Goal: Transaction & Acquisition: Purchase product/service

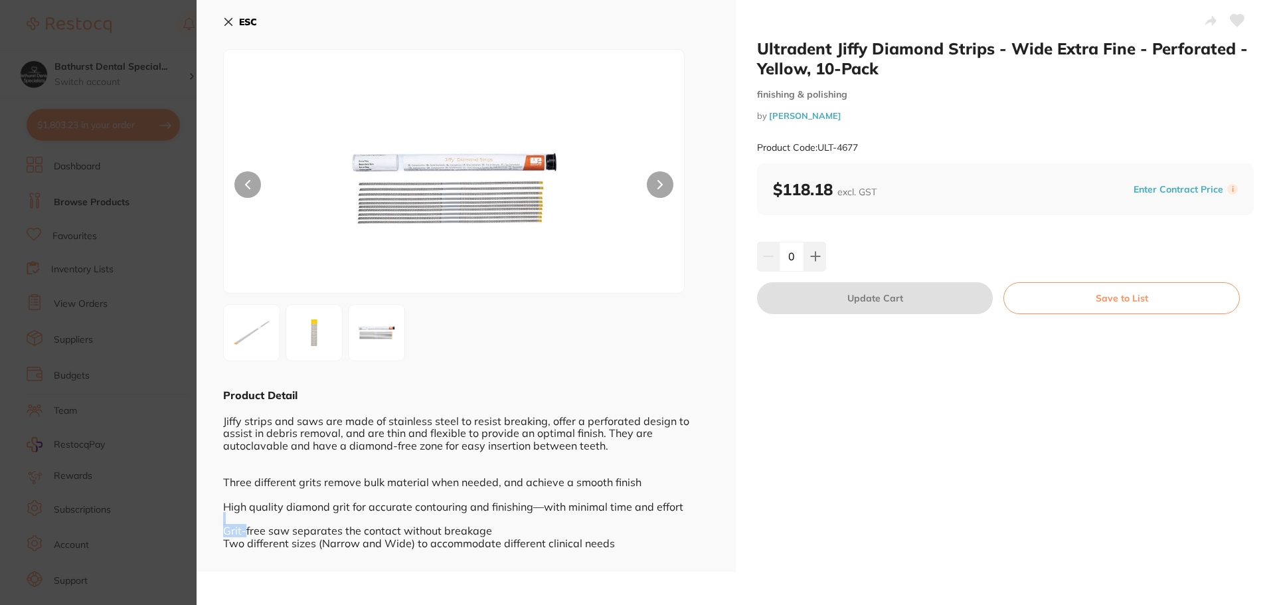
click at [232, 20] on icon at bounding box center [228, 22] width 11 height 11
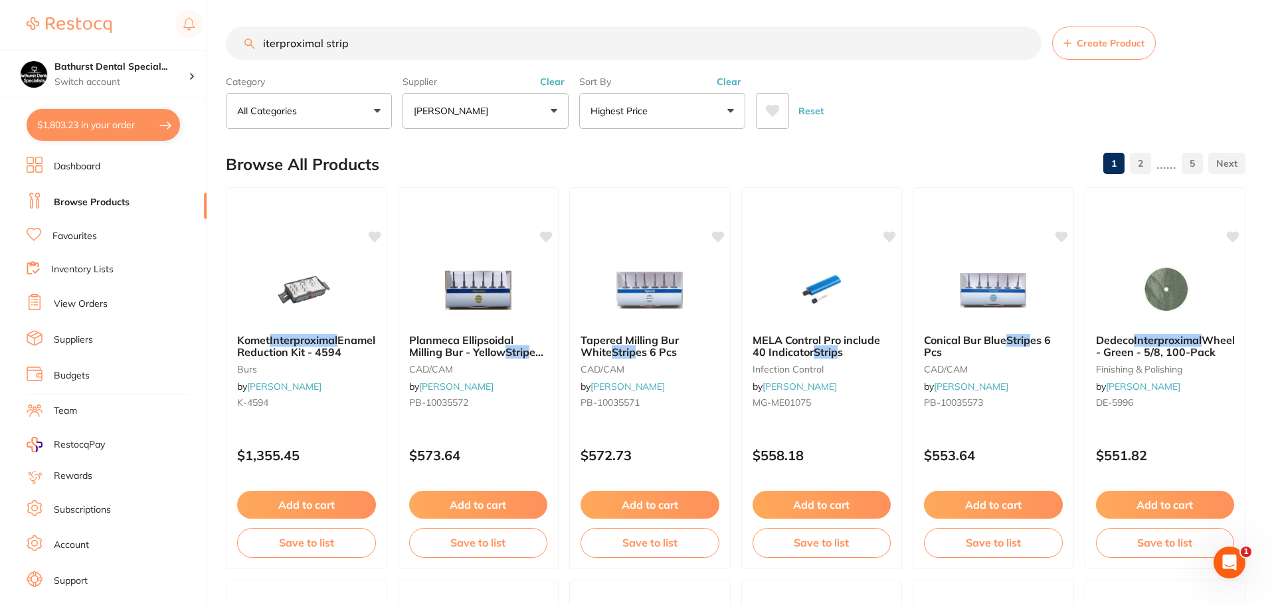
click at [139, 127] on button "$1,803.23 in your order" at bounding box center [103, 125] width 153 height 32
checkbox input "true"
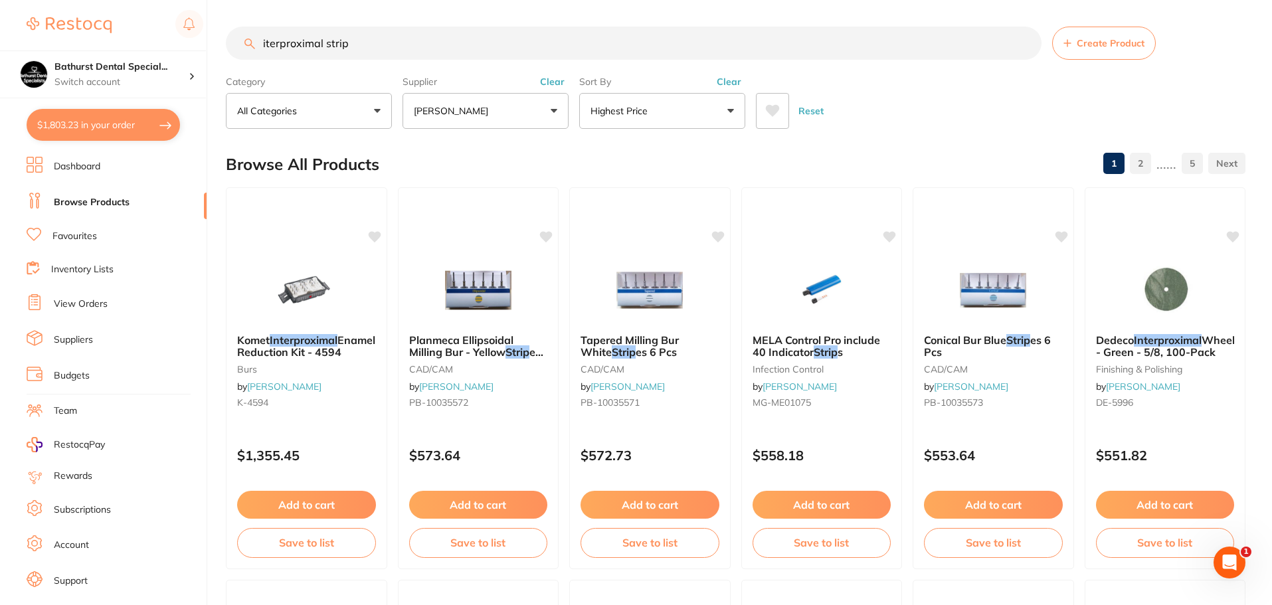
checkbox input "true"
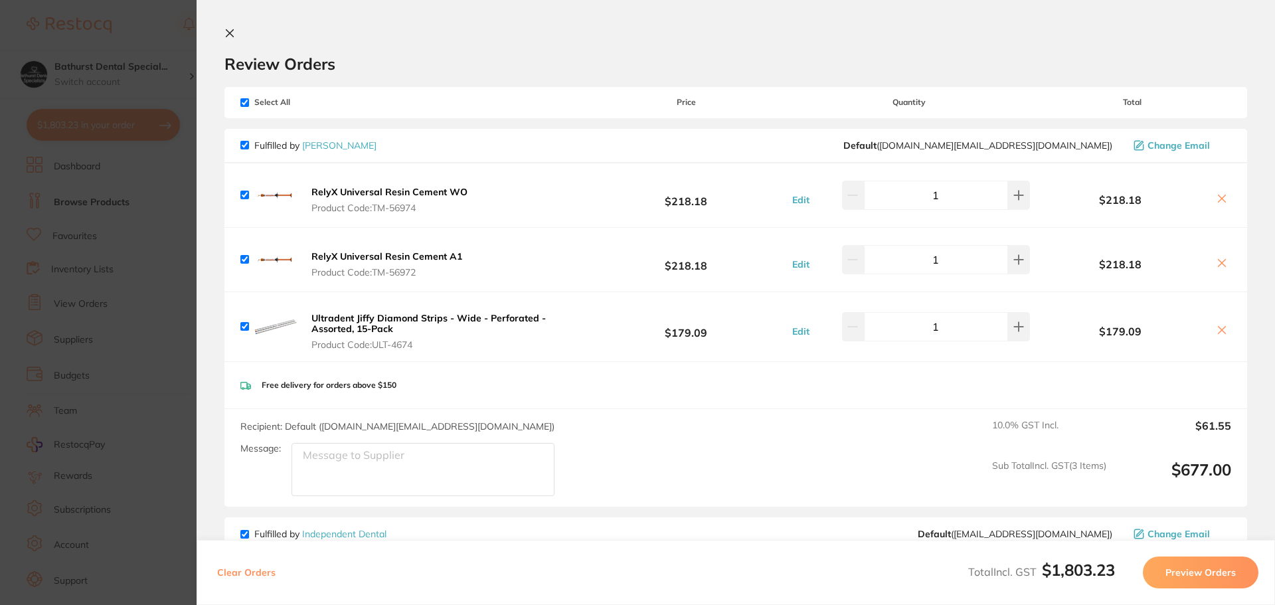
click at [234, 37] on icon at bounding box center [229, 33] width 11 height 11
